Goal: Information Seeking & Learning: Learn about a topic

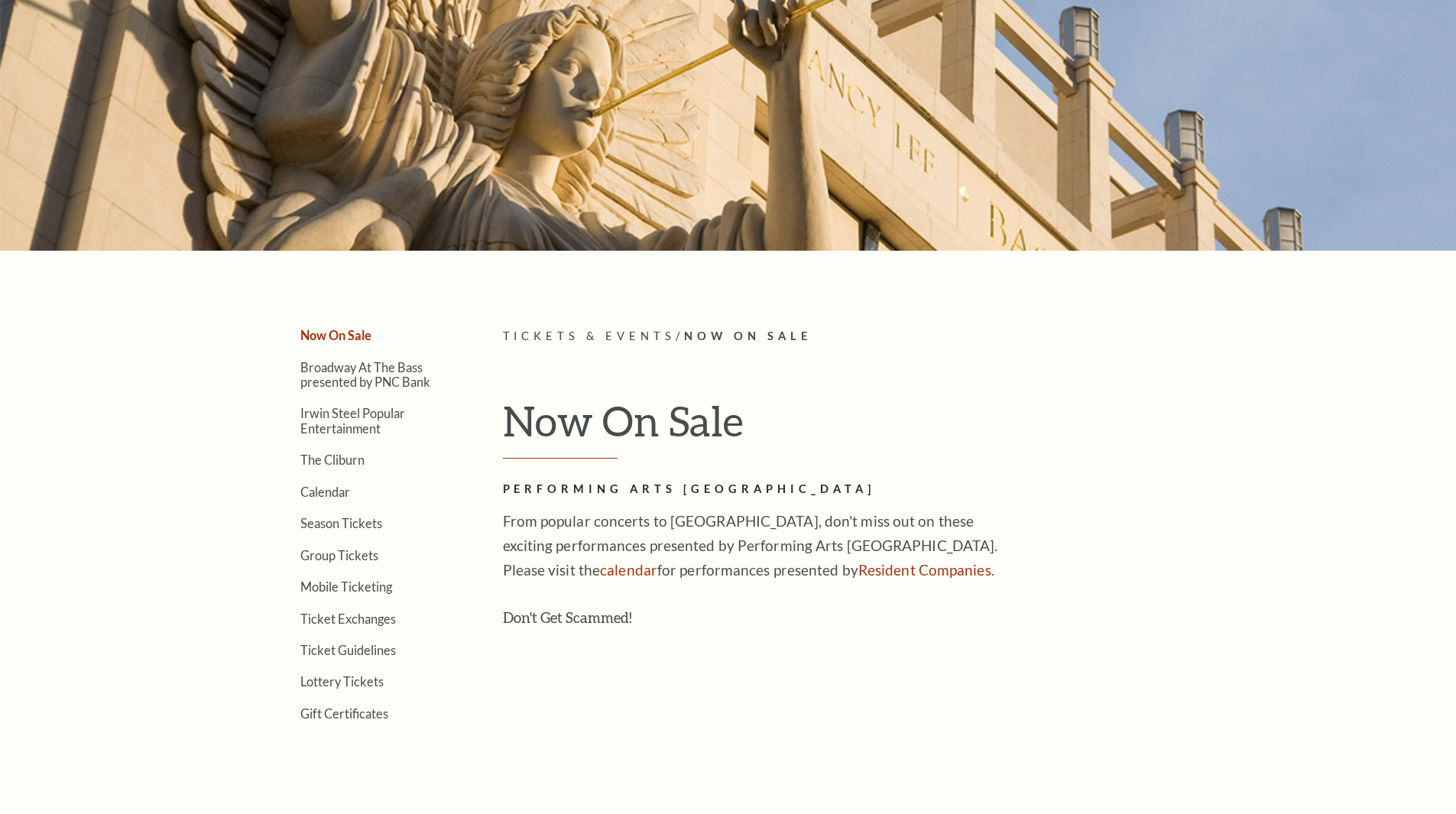
scroll to position [382, 0]
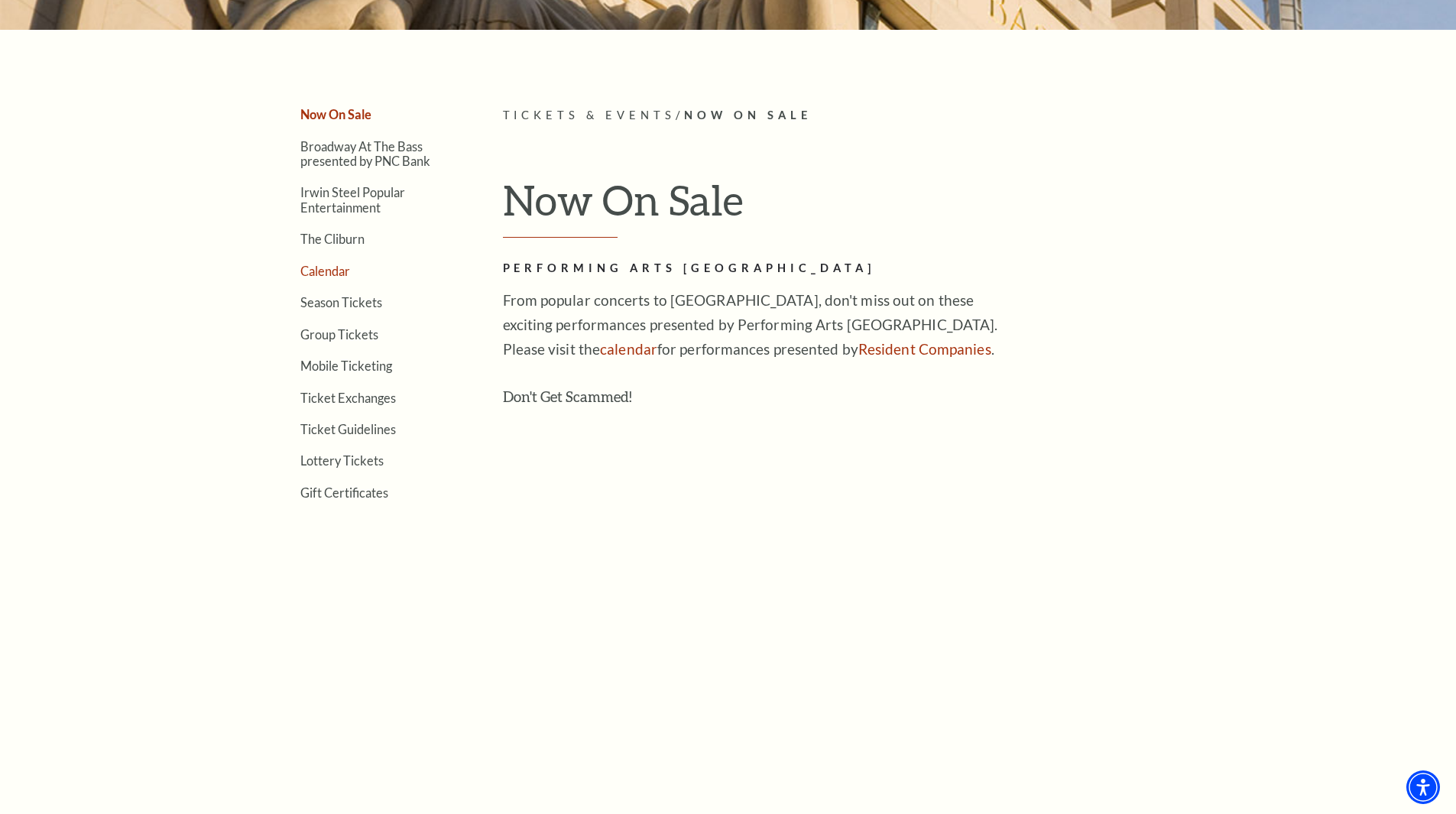
click at [334, 269] on link "Calendar" at bounding box center [325, 271] width 50 height 15
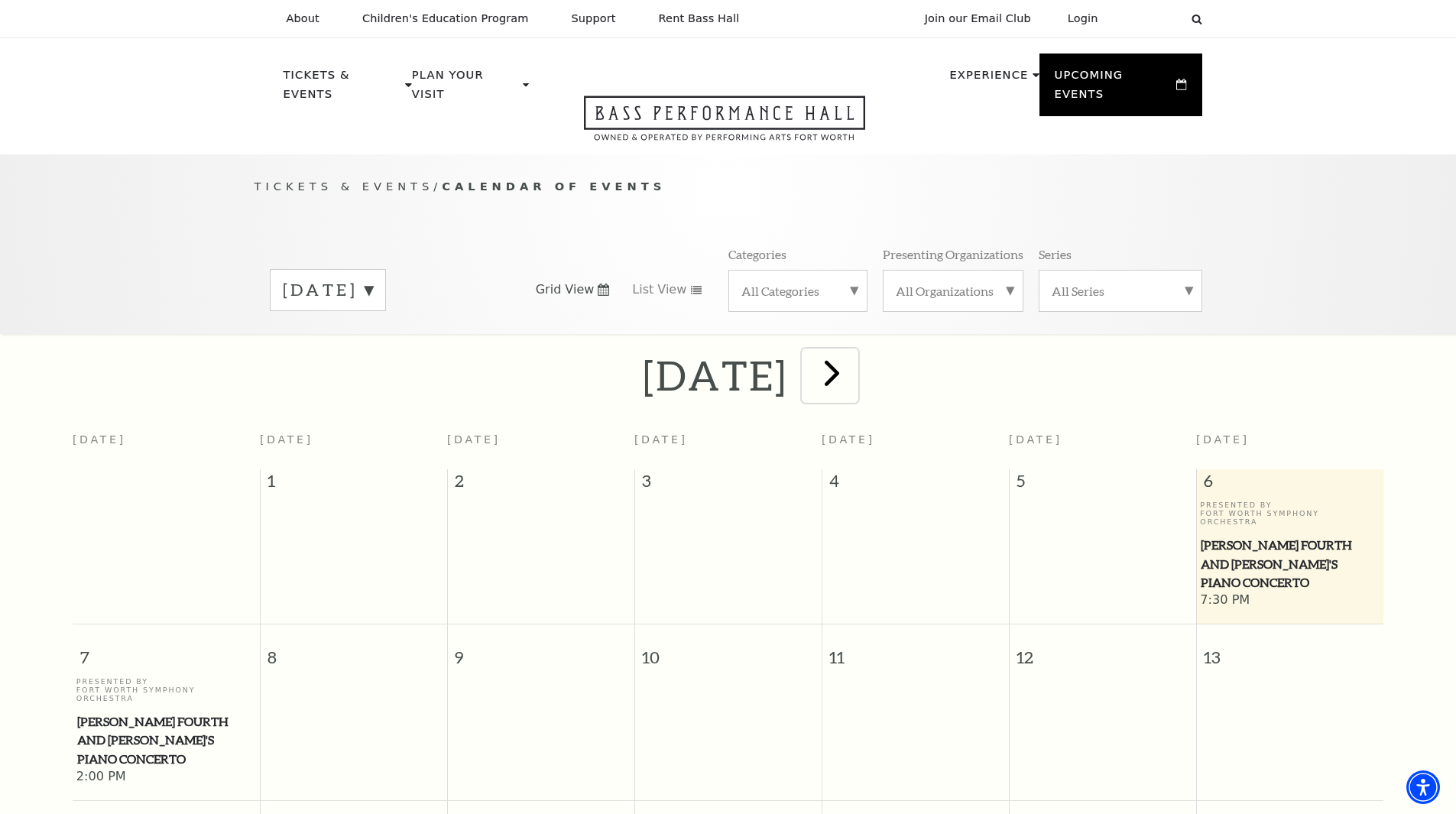
click at [854, 351] on span "next" at bounding box center [832, 372] width 44 height 44
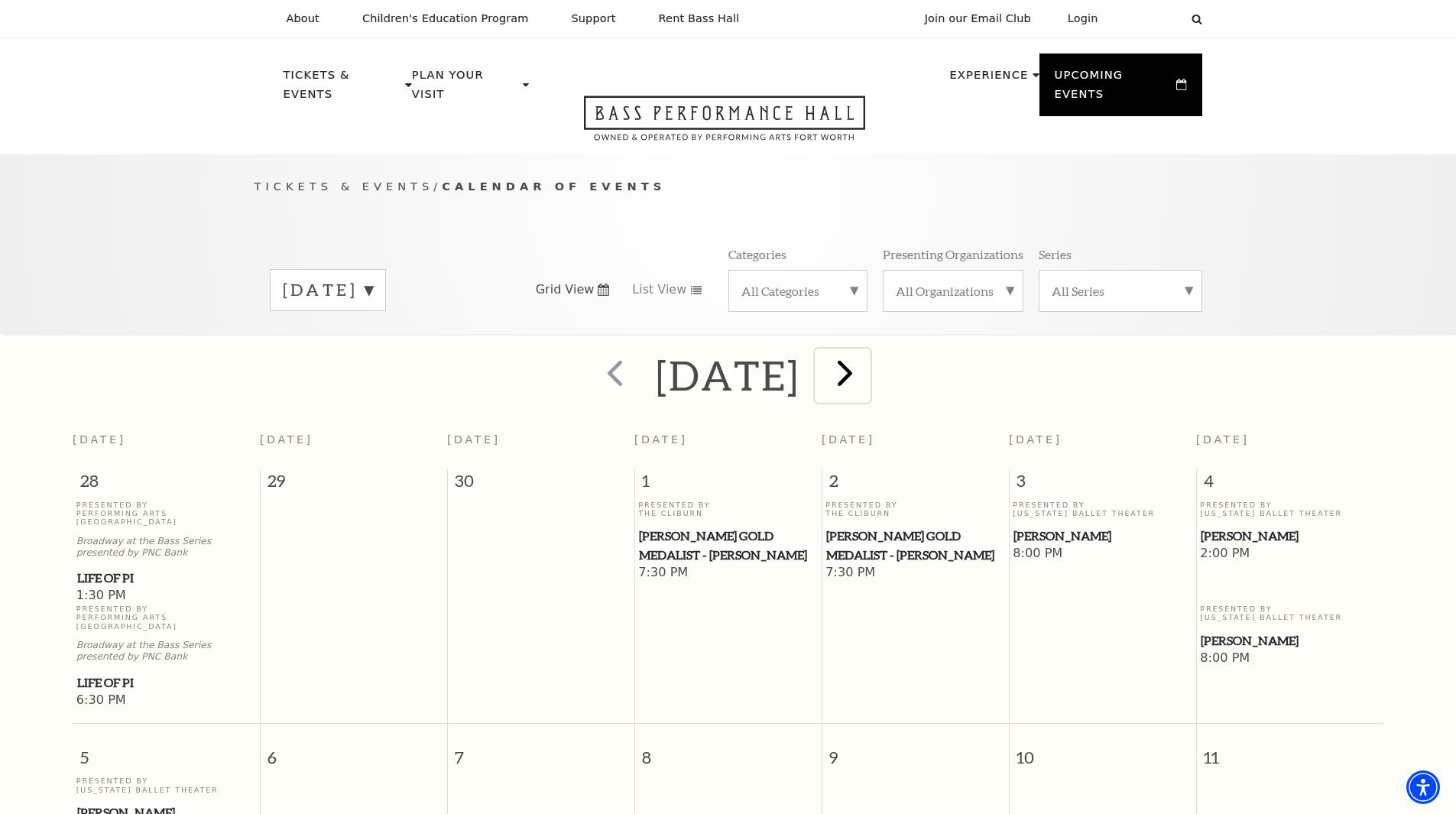
click at [867, 355] on span "next" at bounding box center [845, 372] width 44 height 44
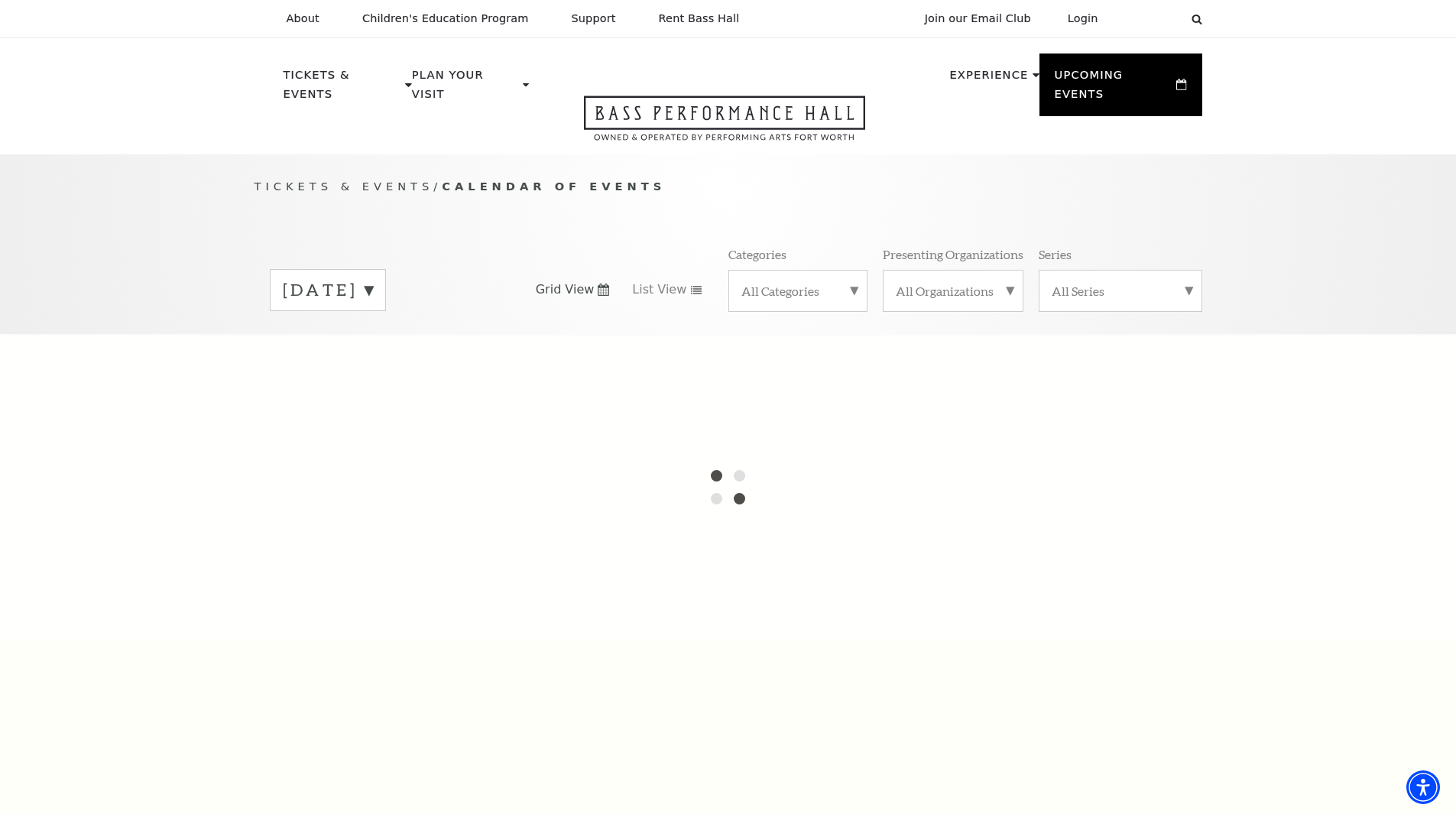
click at [373, 279] on label "October 2025" at bounding box center [328, 290] width 90 height 24
drag, startPoint x: 492, startPoint y: 300, endPoint x: 525, endPoint y: 309, distance: 34.2
click at [493, 300] on div "September 2025 October 2025 November 2025 December 2025 January 2026 February 2…" at bounding box center [729, 289] width 948 height 87
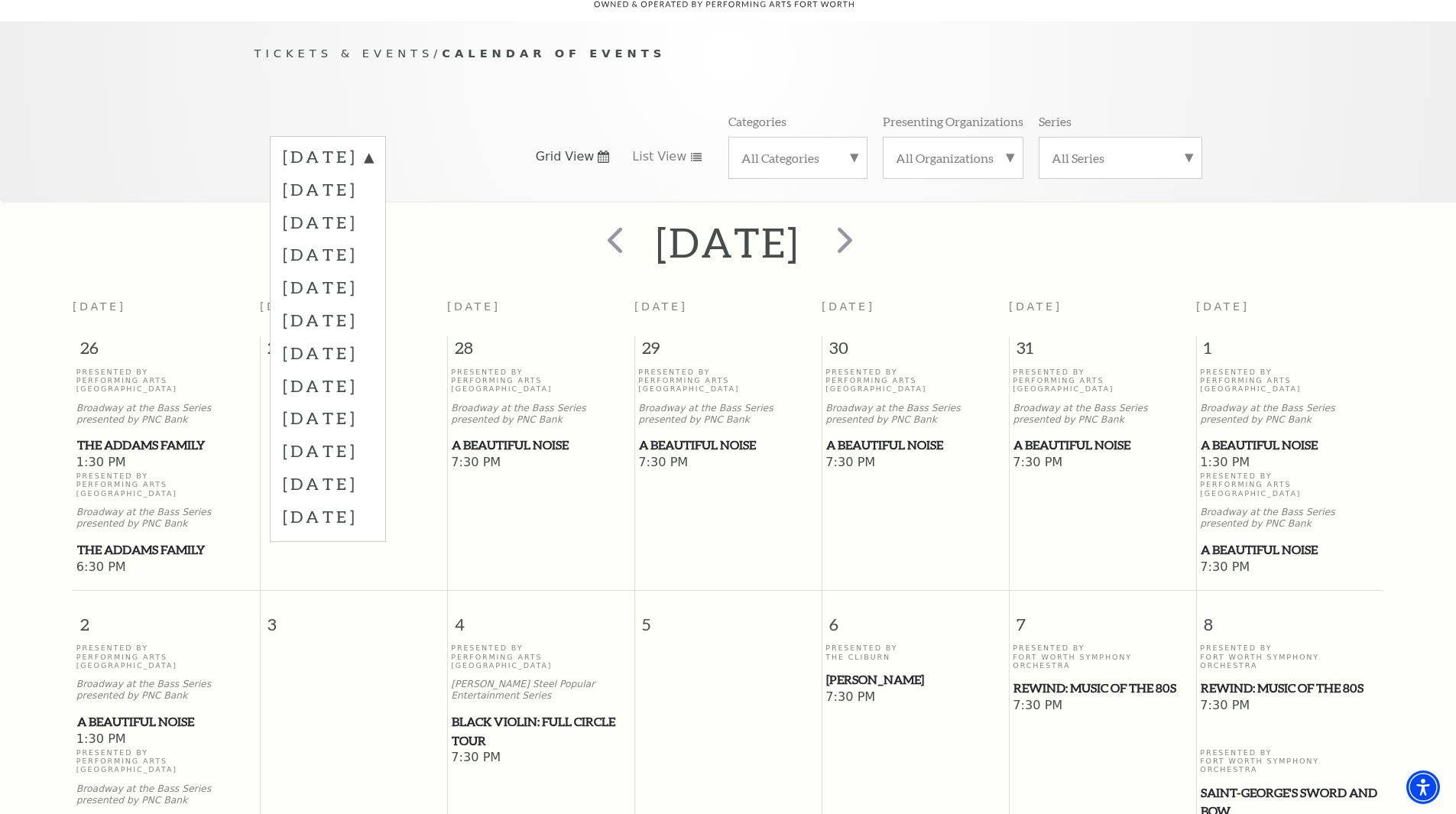
scroll to position [135, 0]
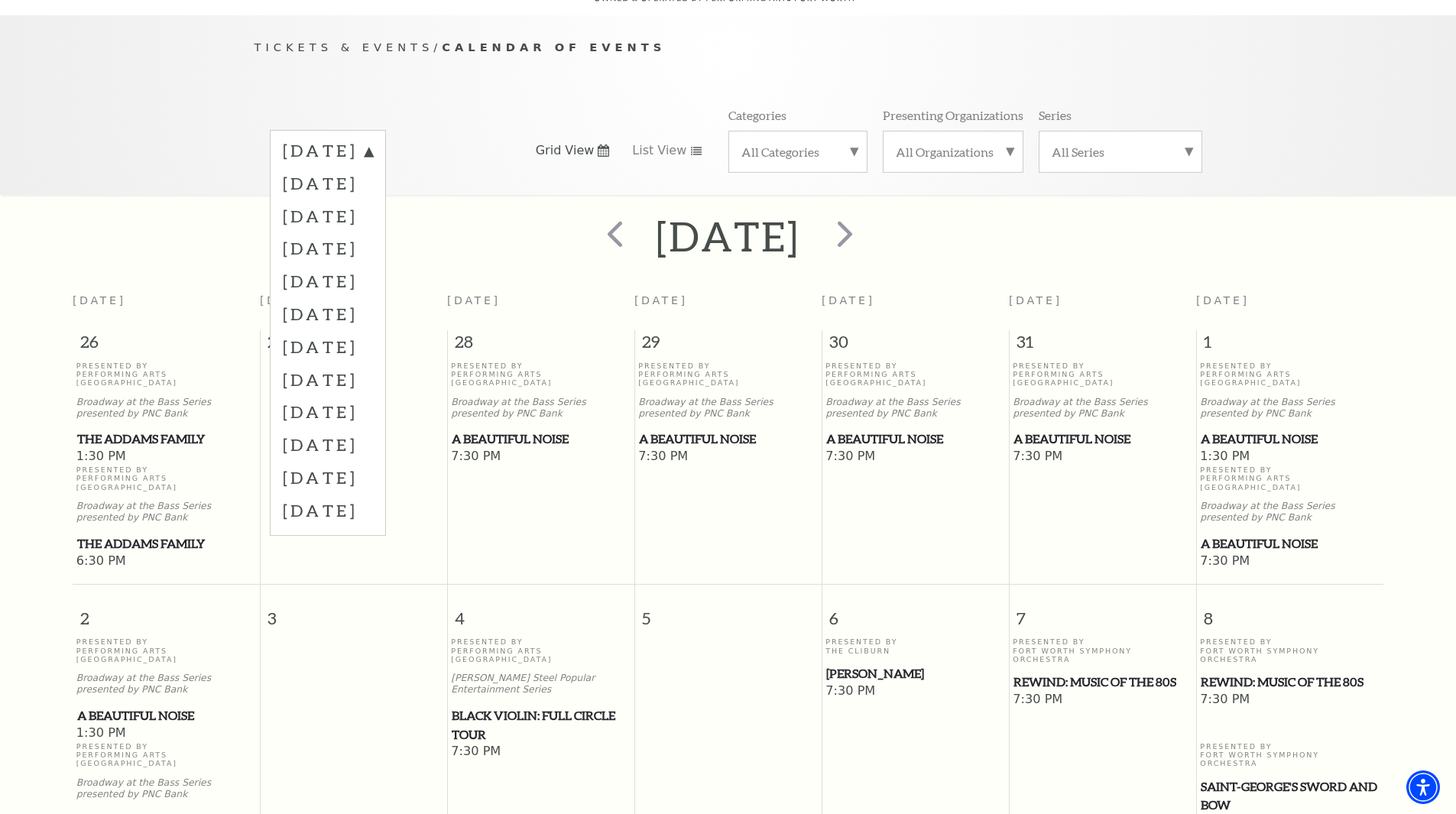
scroll to position [0, 0]
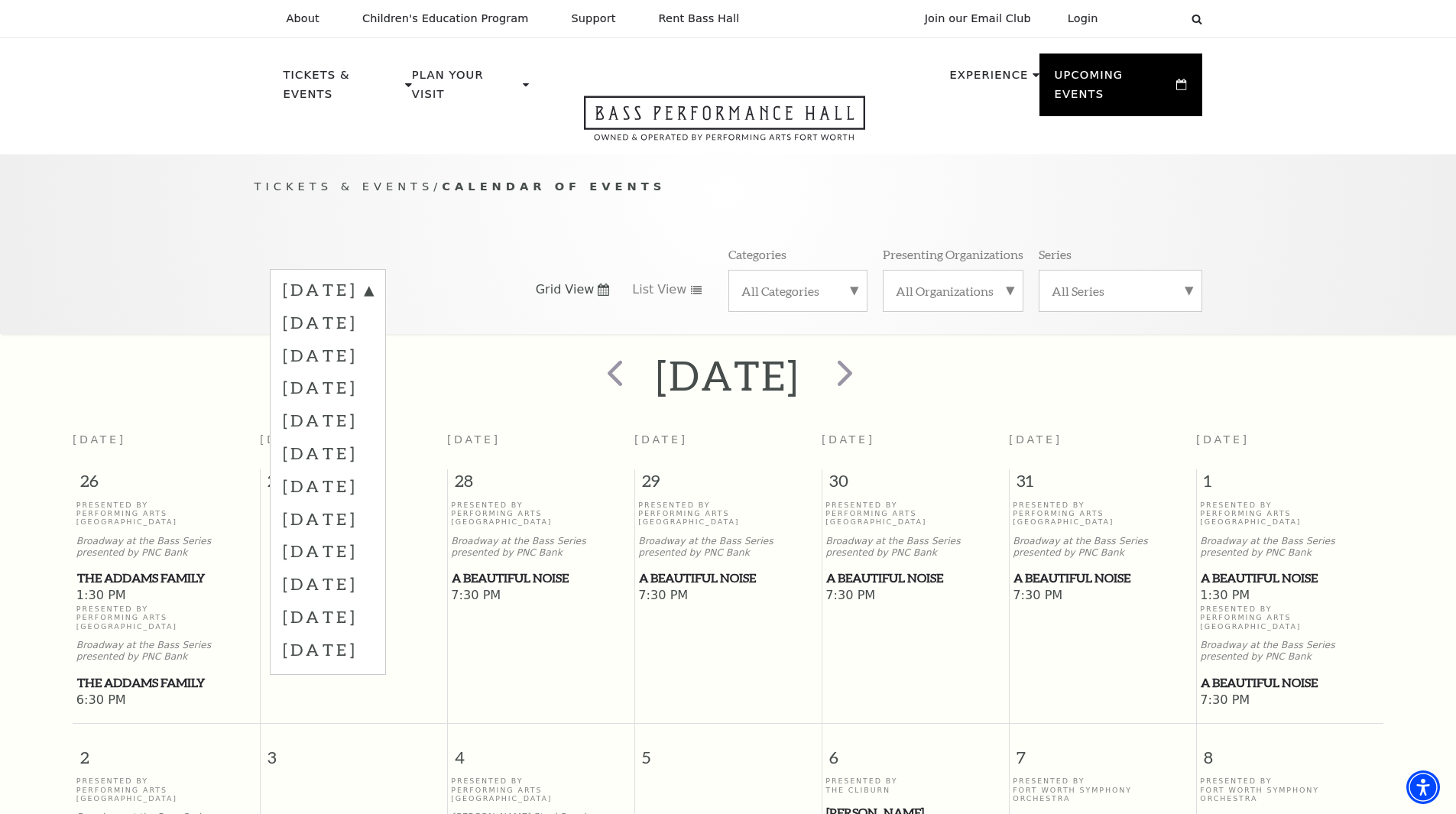
click at [360, 371] on label "December 2025" at bounding box center [328, 387] width 90 height 33
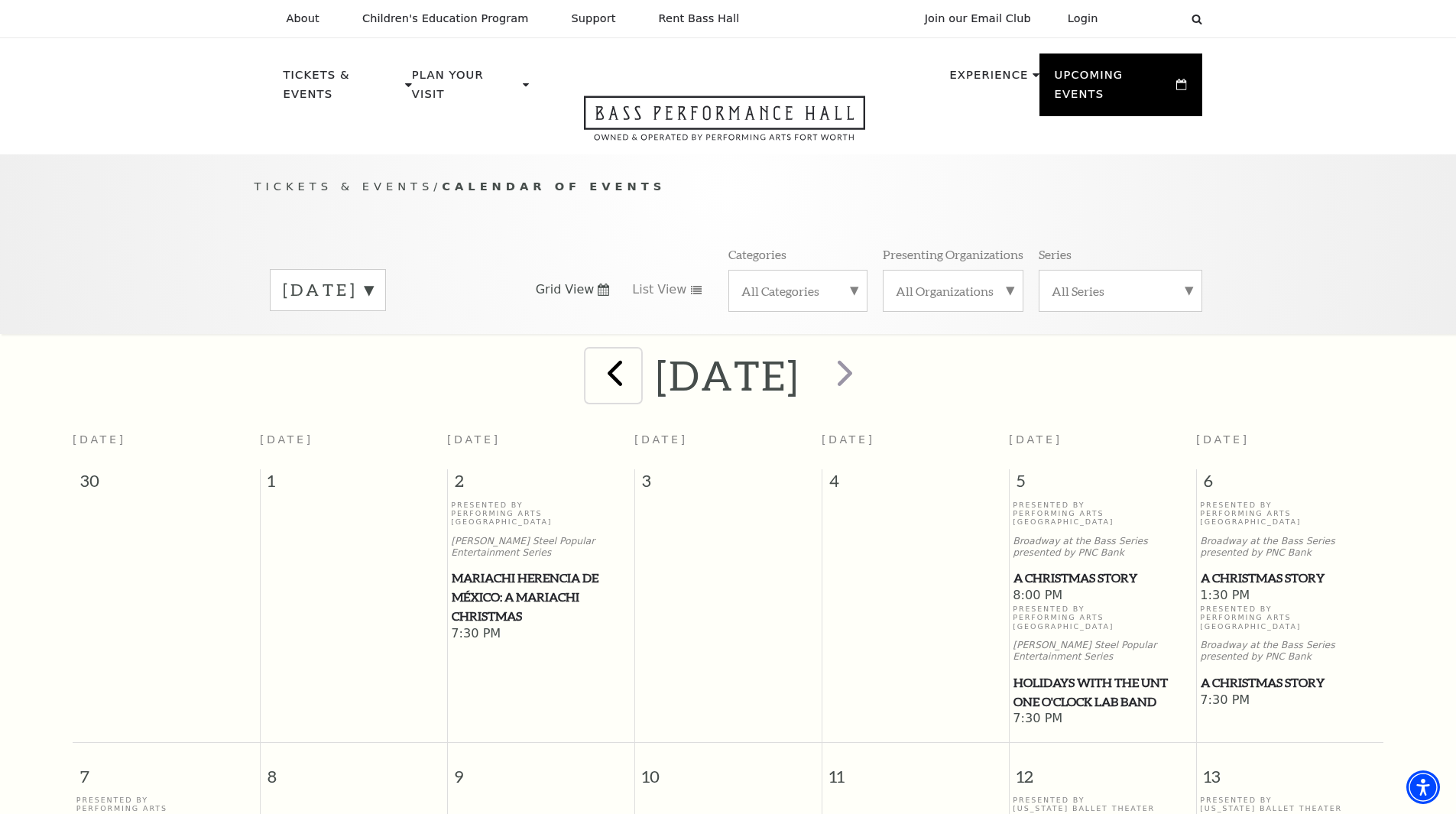
click at [593, 352] on span "prev" at bounding box center [615, 372] width 44 height 44
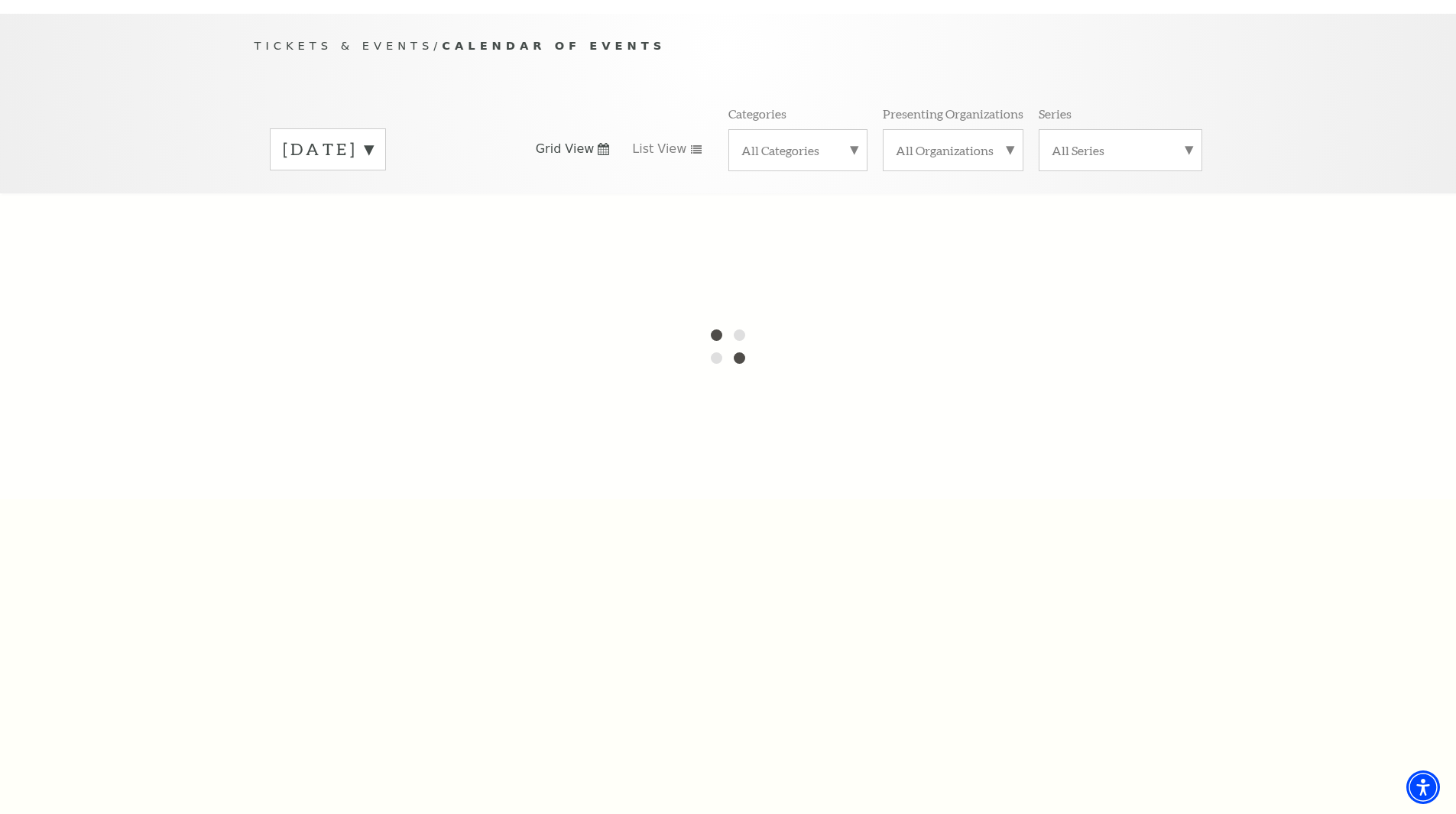
scroll to position [153, 0]
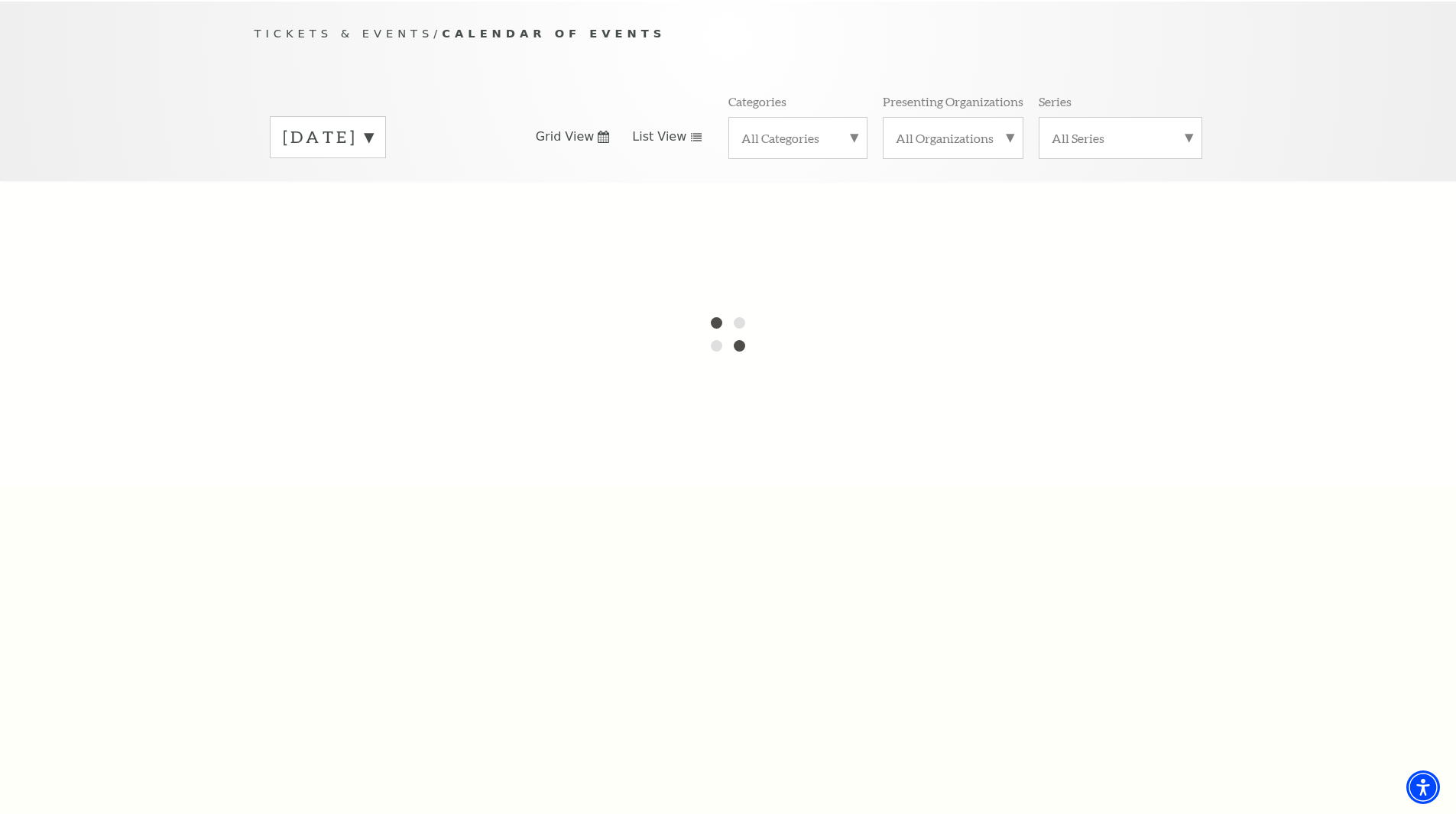
click at [673, 128] on span "List View" at bounding box center [659, 137] width 55 height 17
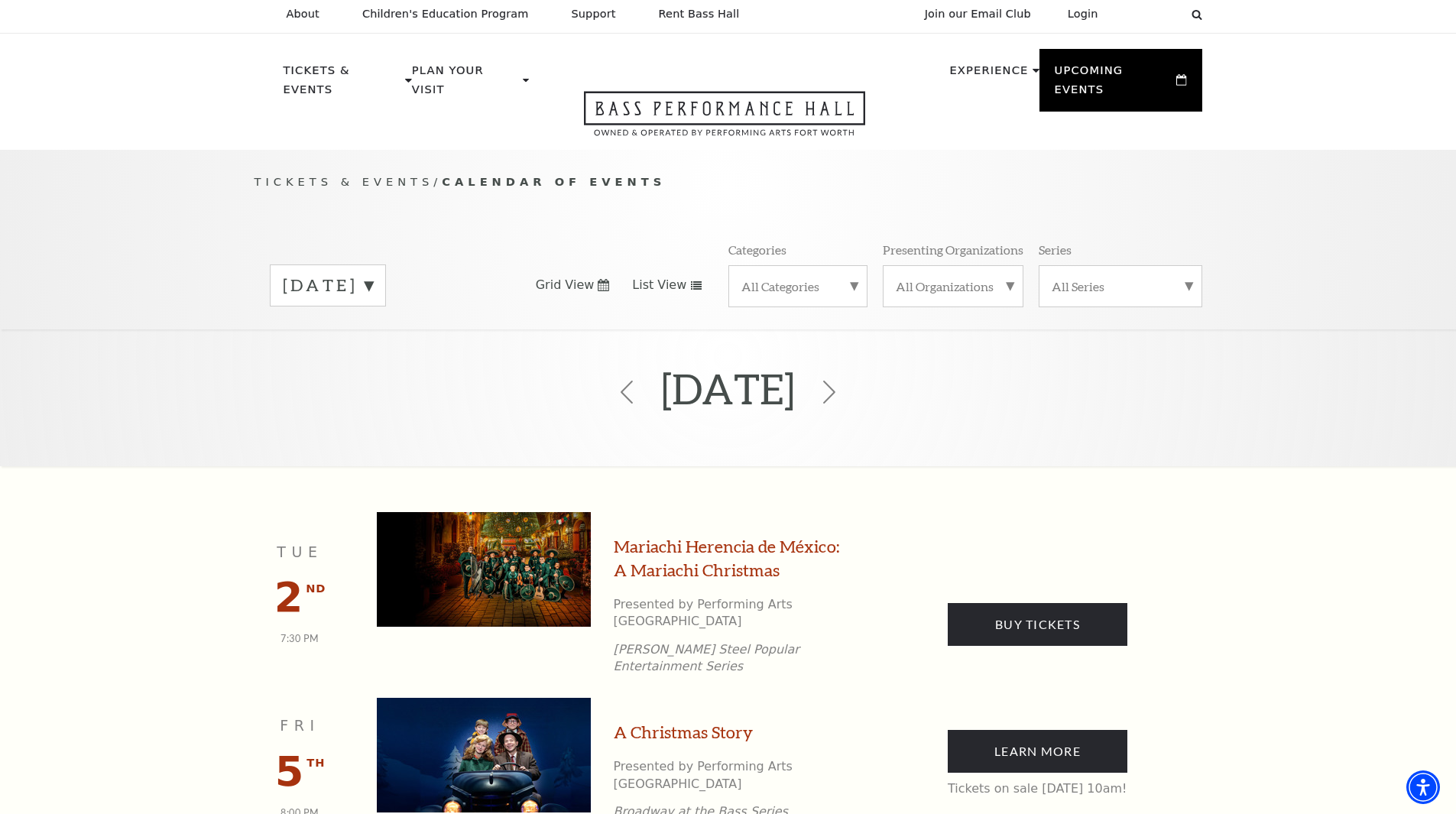
scroll to position [0, 0]
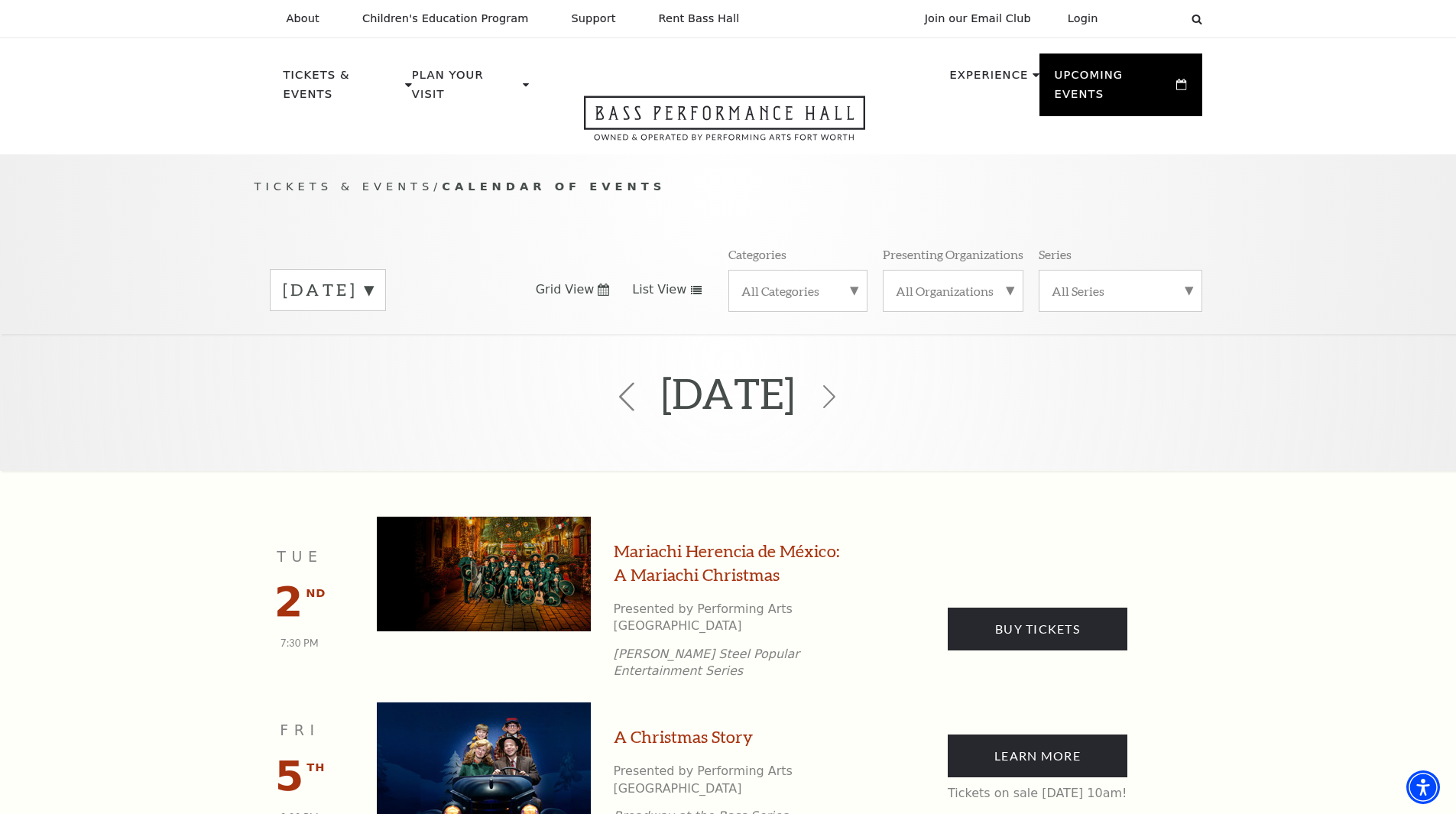
click at [613, 388] on icon at bounding box center [627, 397] width 29 height 29
click at [613, 382] on icon at bounding box center [627, 397] width 29 height 29
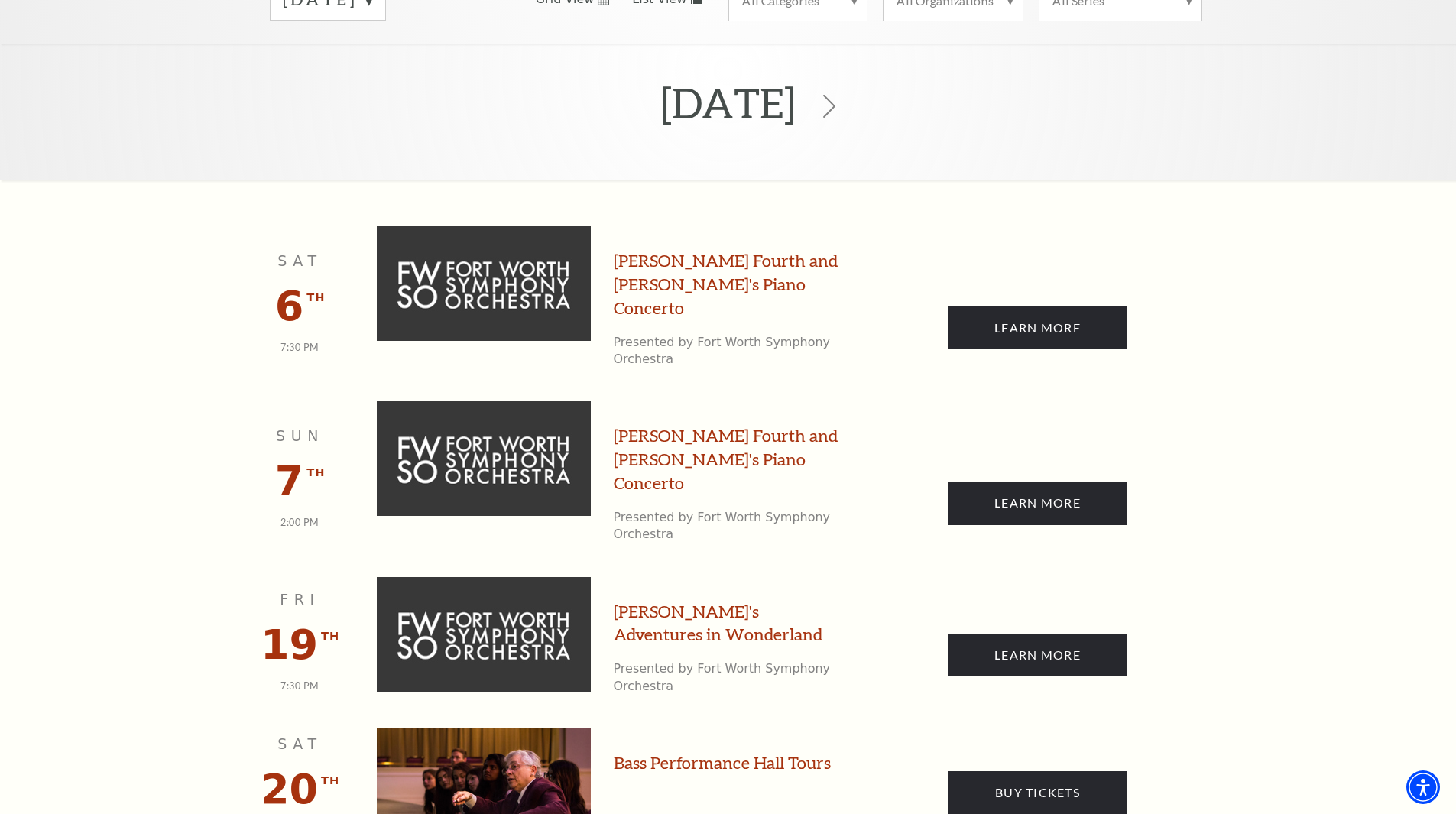
scroll to position [288, 0]
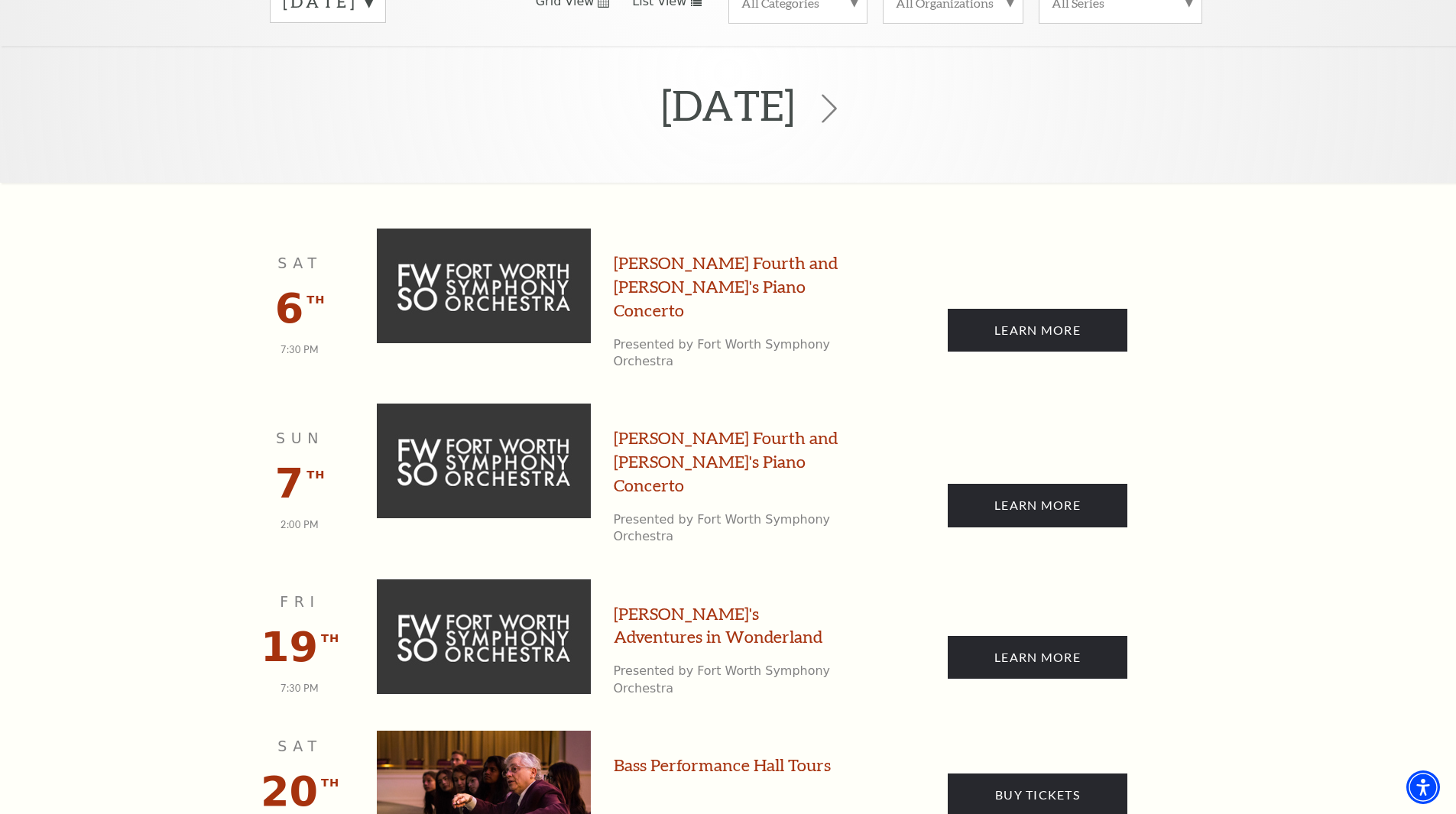
click at [844, 94] on icon at bounding box center [830, 108] width 29 height 29
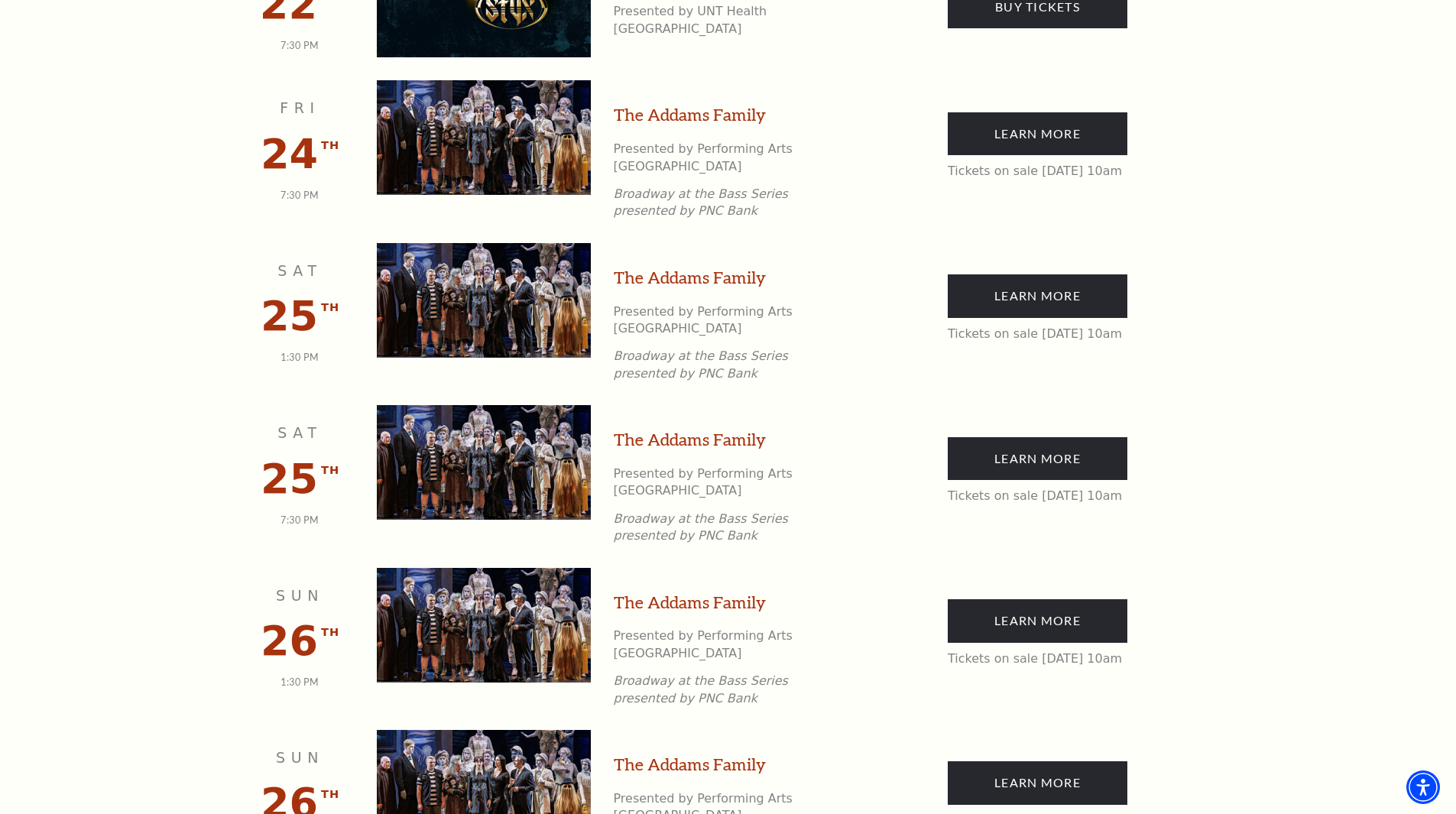
scroll to position [1587, 0]
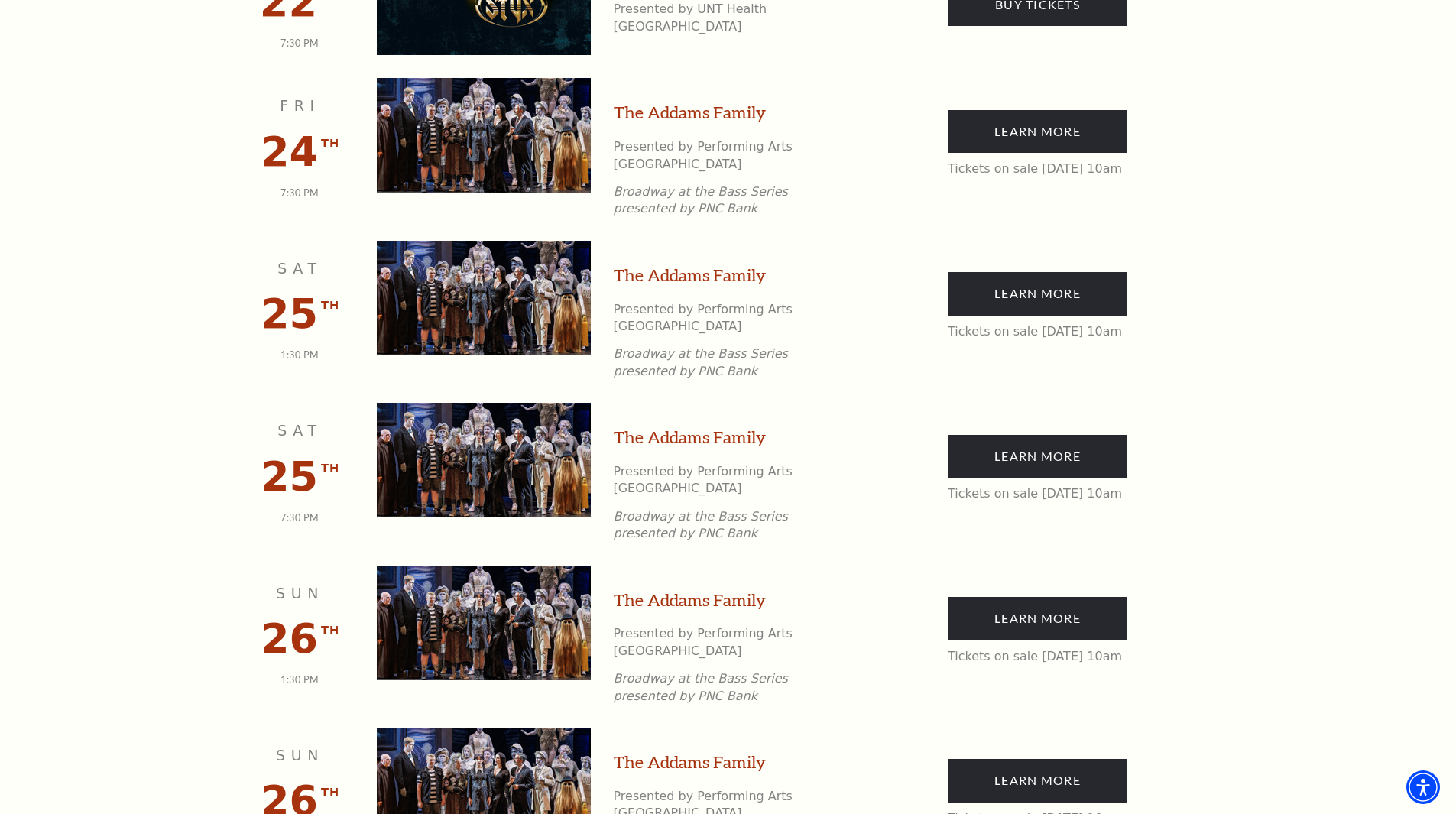
click at [519, 241] on img at bounding box center [484, 298] width 214 height 115
click at [499, 241] on img at bounding box center [484, 298] width 214 height 115
click at [516, 402] on img at bounding box center [484, 459] width 214 height 115
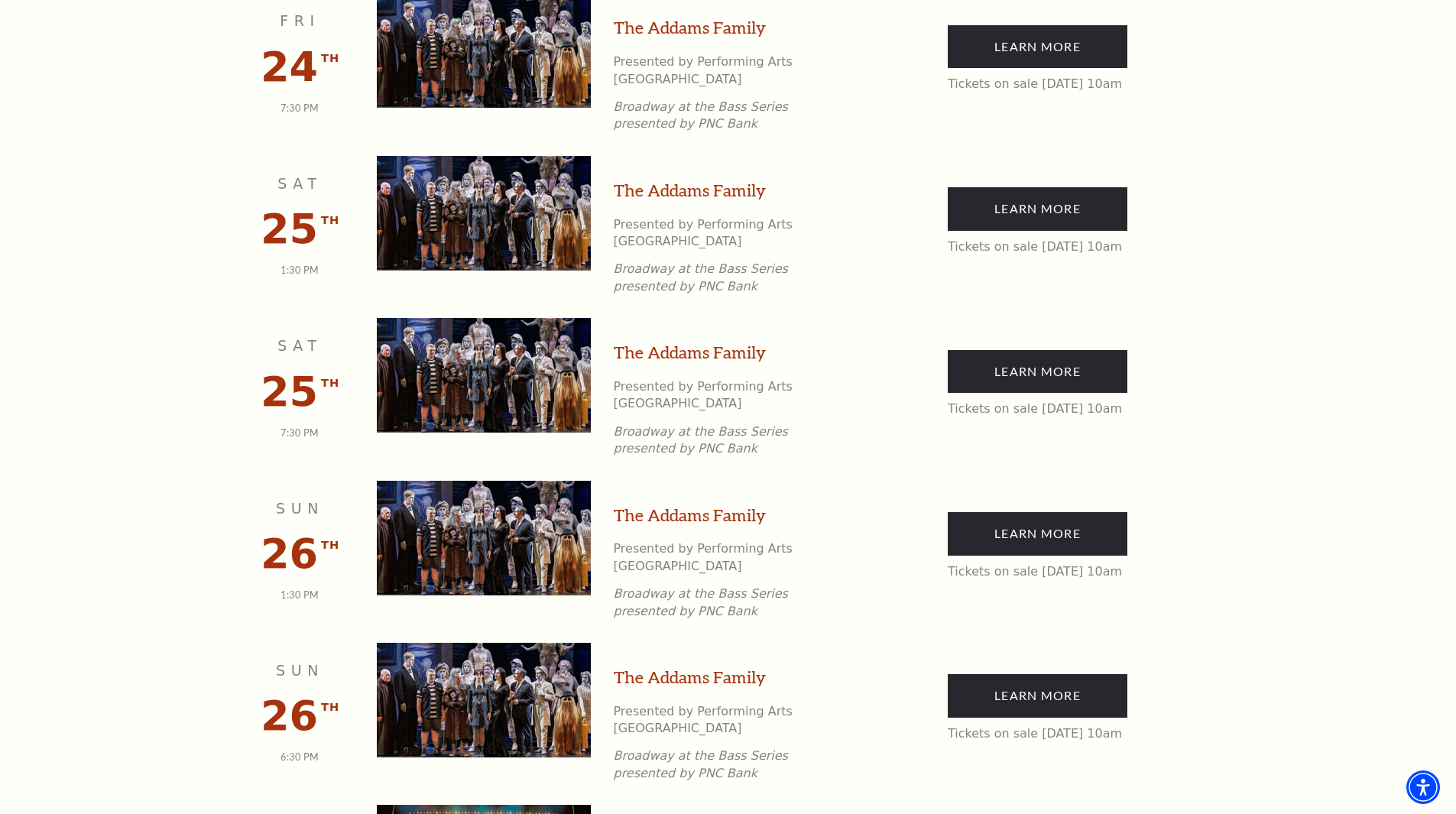
scroll to position [1434, 0]
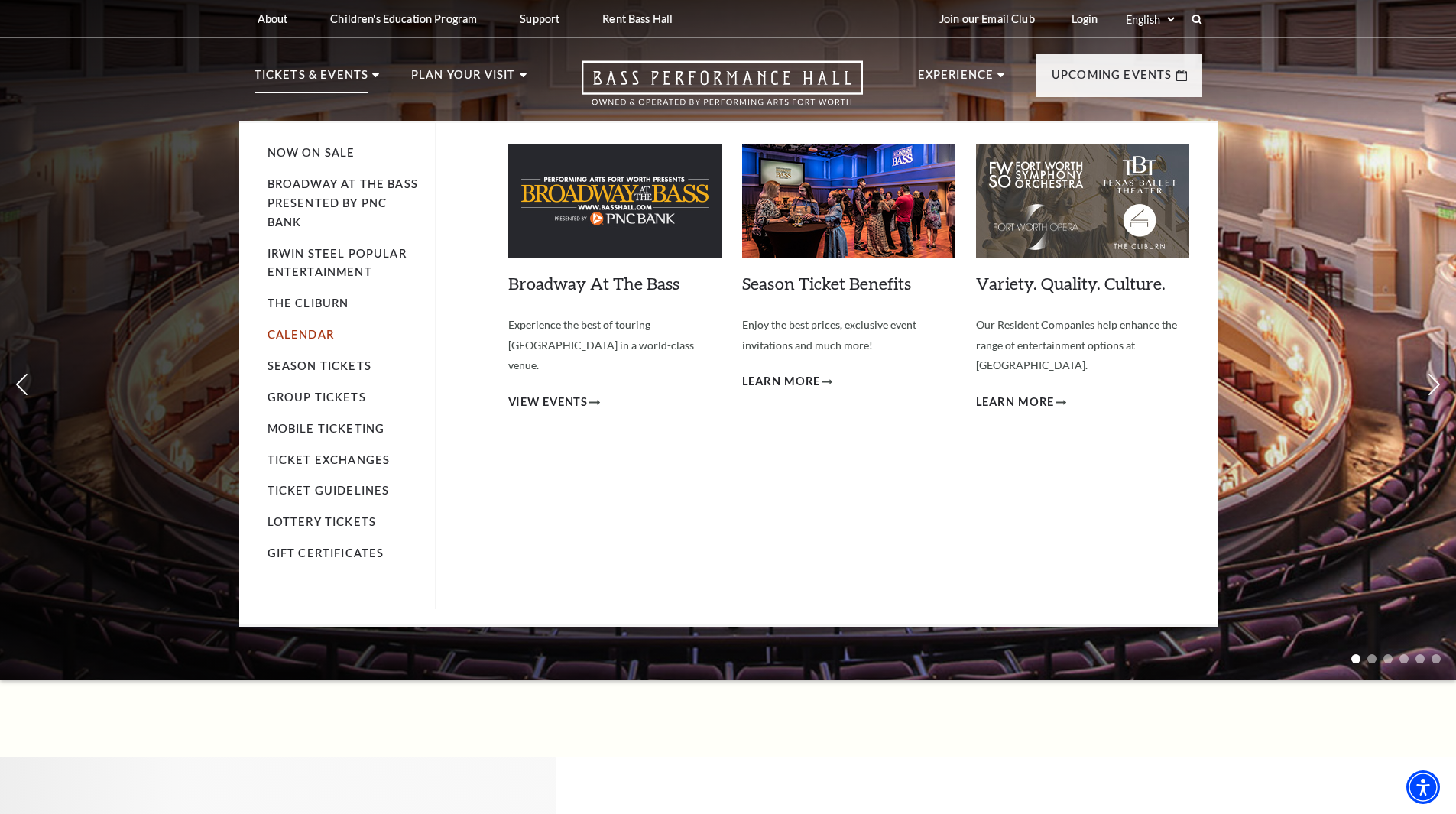
click at [307, 332] on link "Calendar" at bounding box center [301, 334] width 66 height 13
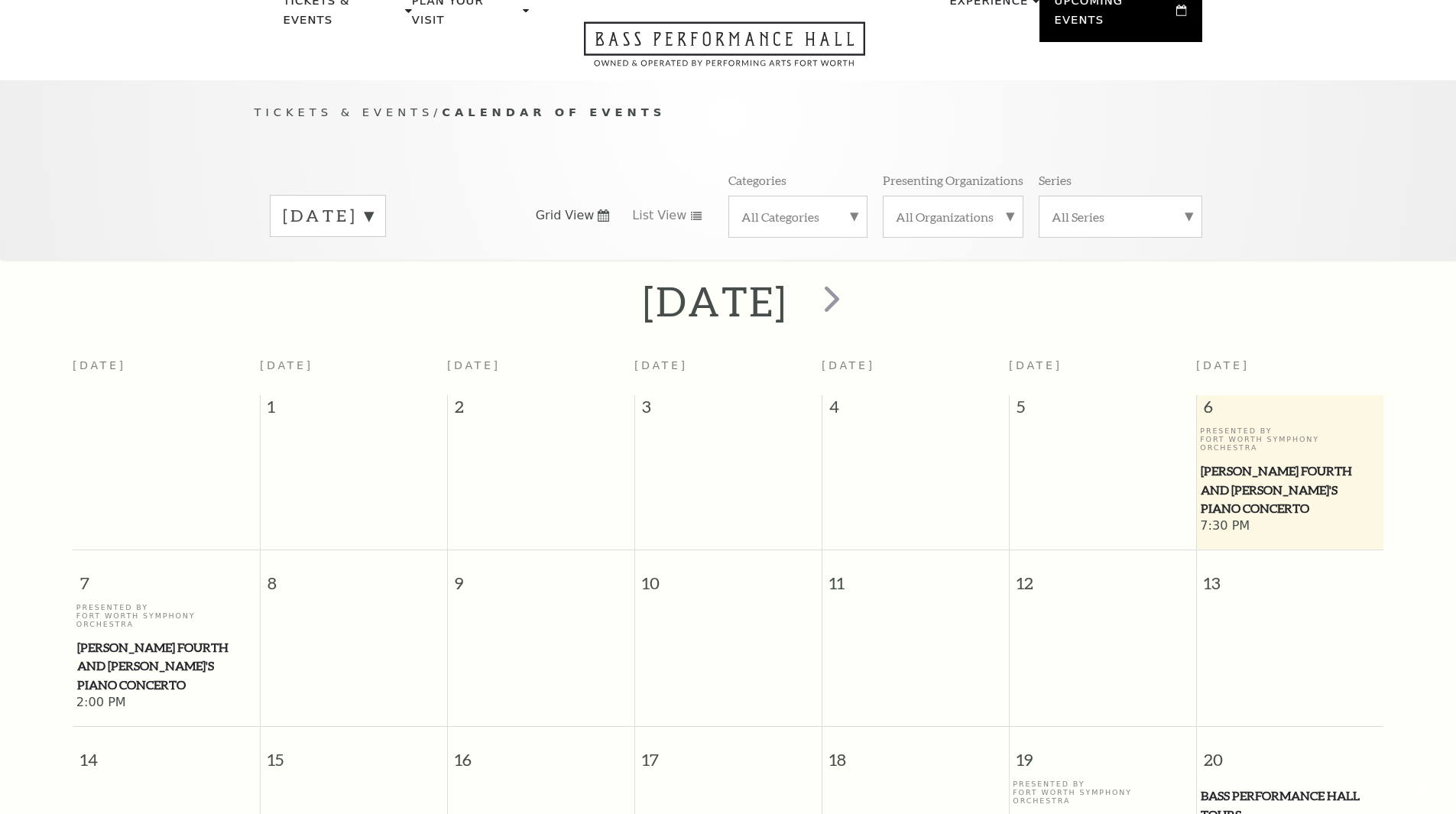
scroll to position [135, 0]
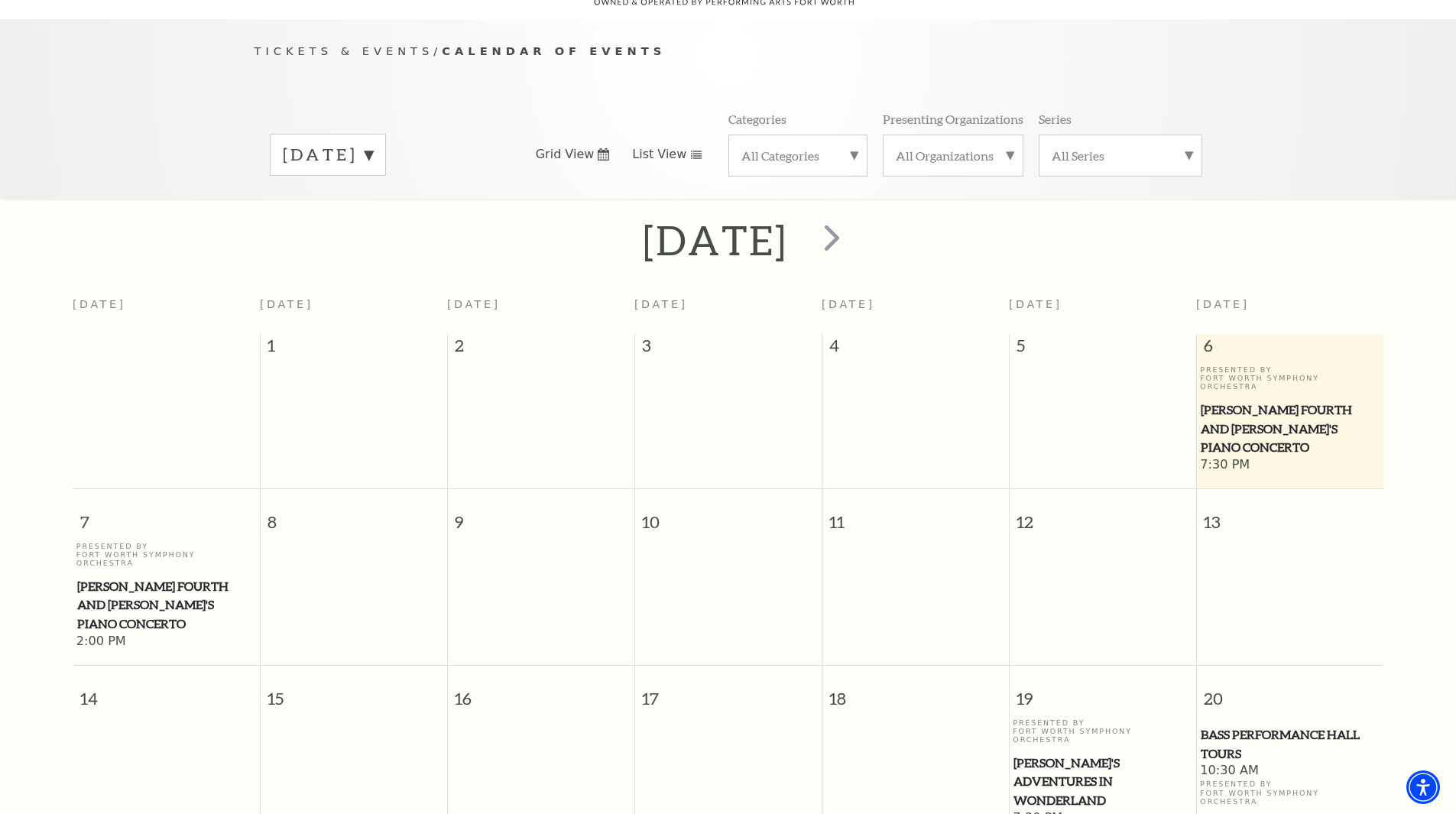
click at [673, 146] on span "List View" at bounding box center [659, 155] width 55 height 17
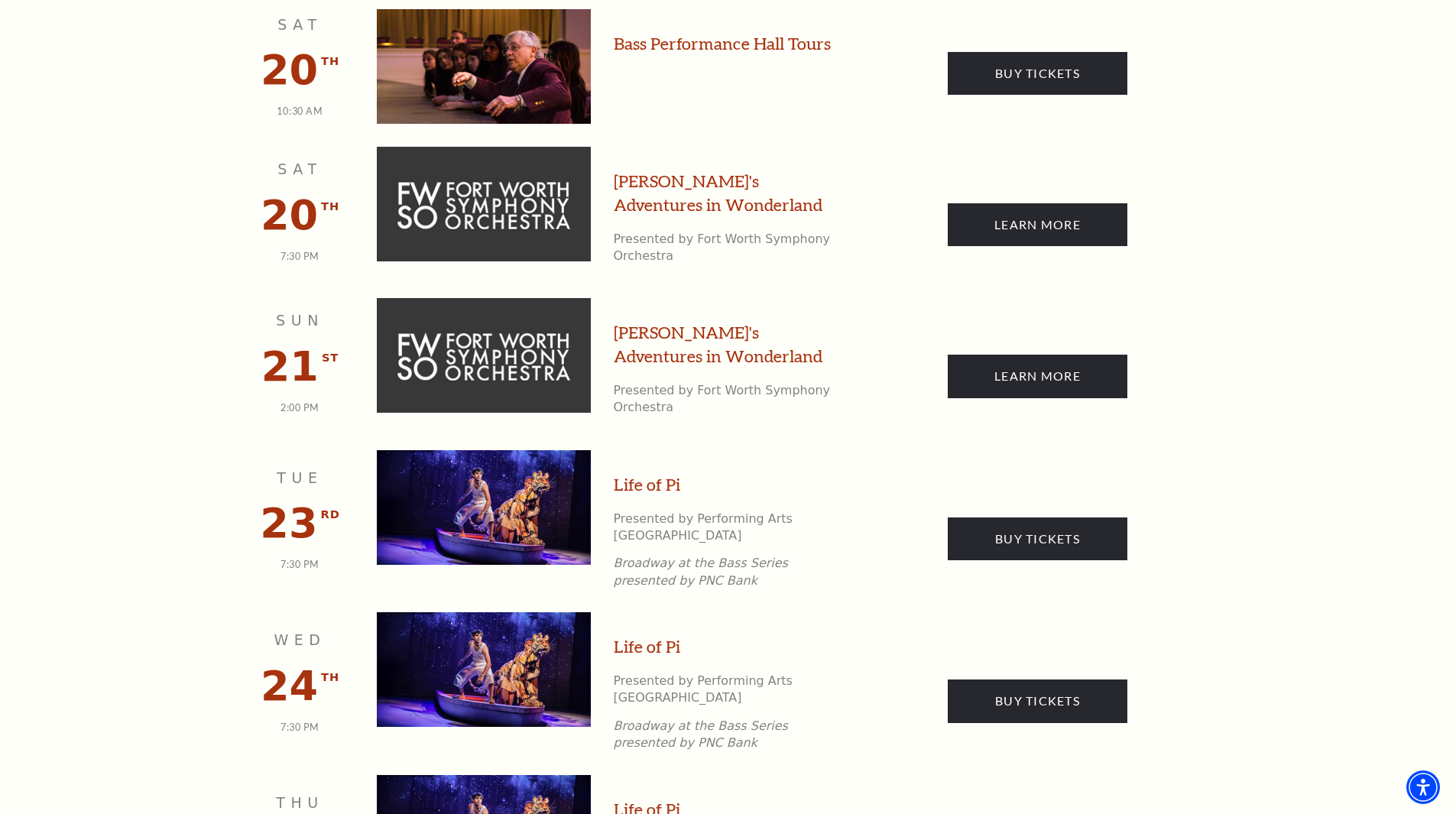
scroll to position [1070, 0]
